Goal: Transaction & Acquisition: Purchase product/service

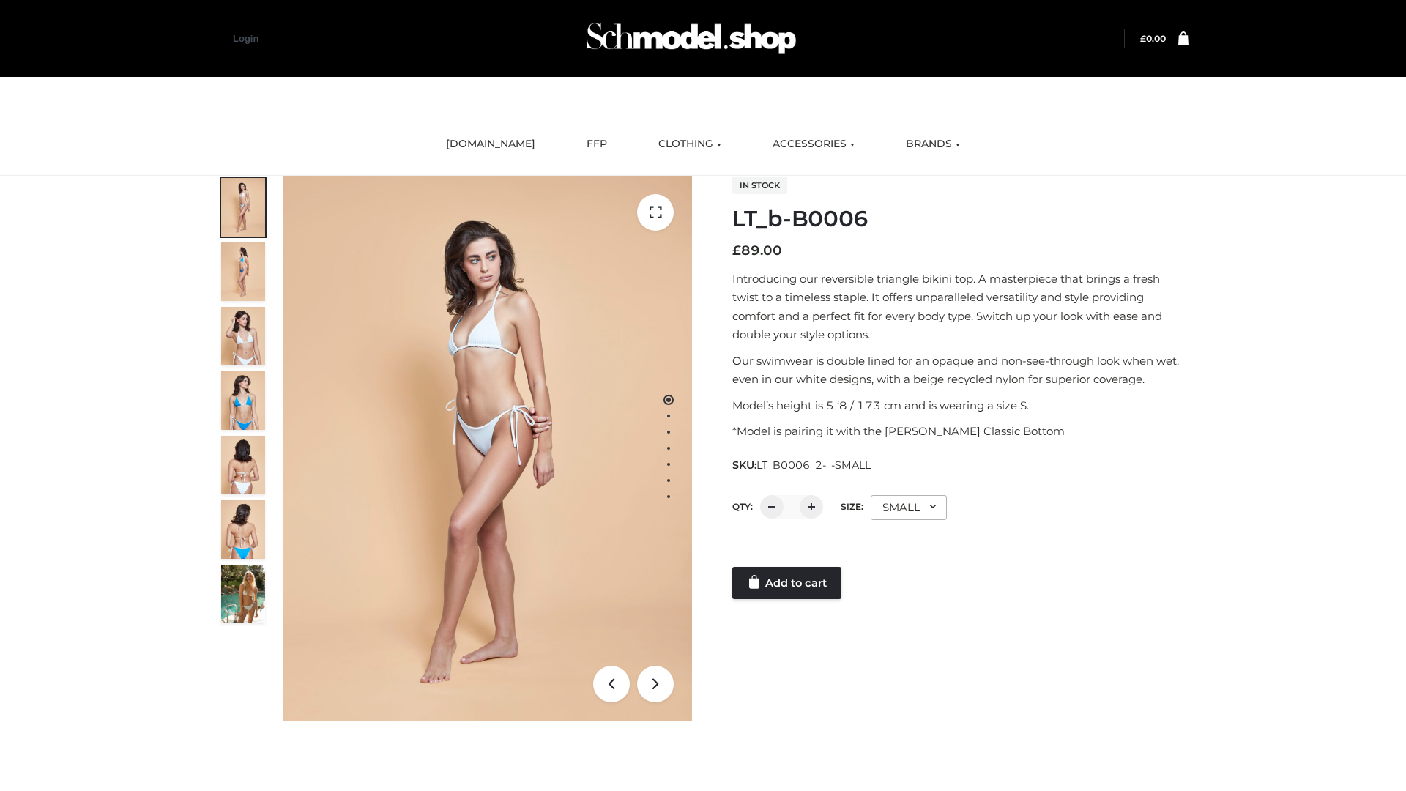
click at [788, 583] on link "Add to cart" at bounding box center [786, 583] width 109 height 32
